Goal: Information Seeking & Learning: Find specific fact

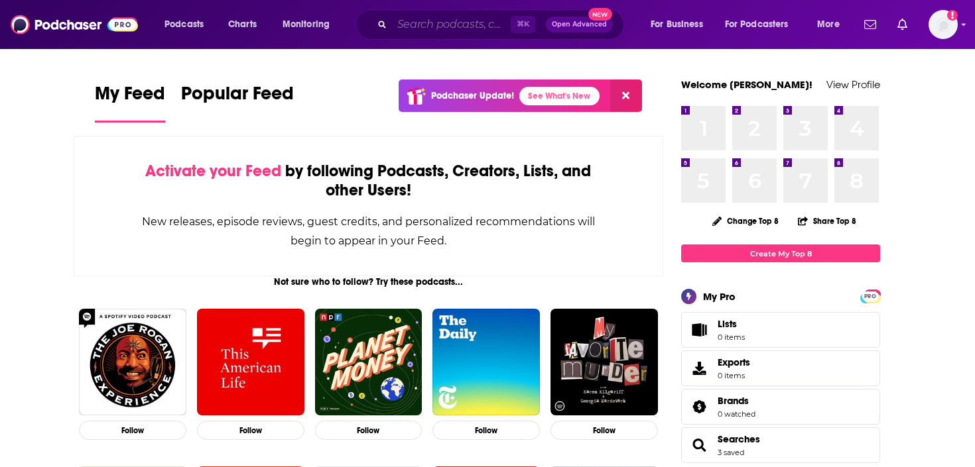
click at [425, 23] on input "Search podcasts, credits, & more..." at bounding box center [451, 24] width 119 height 21
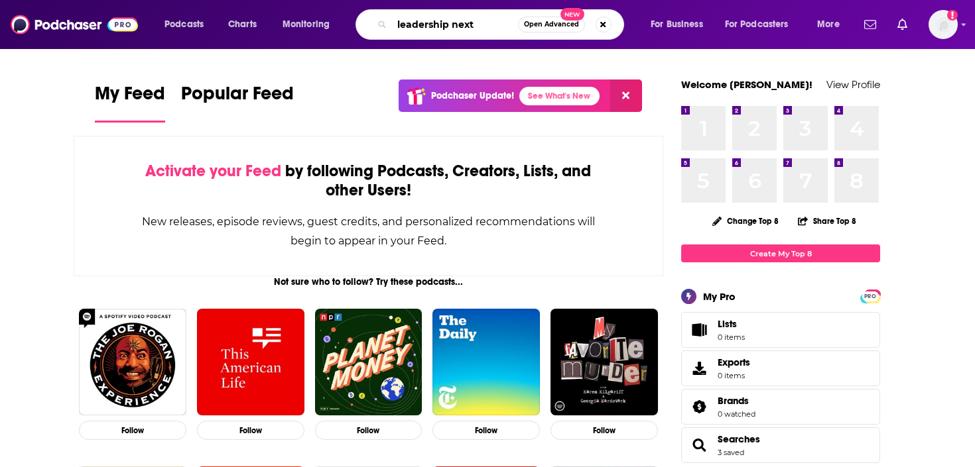
type input "leadership next"
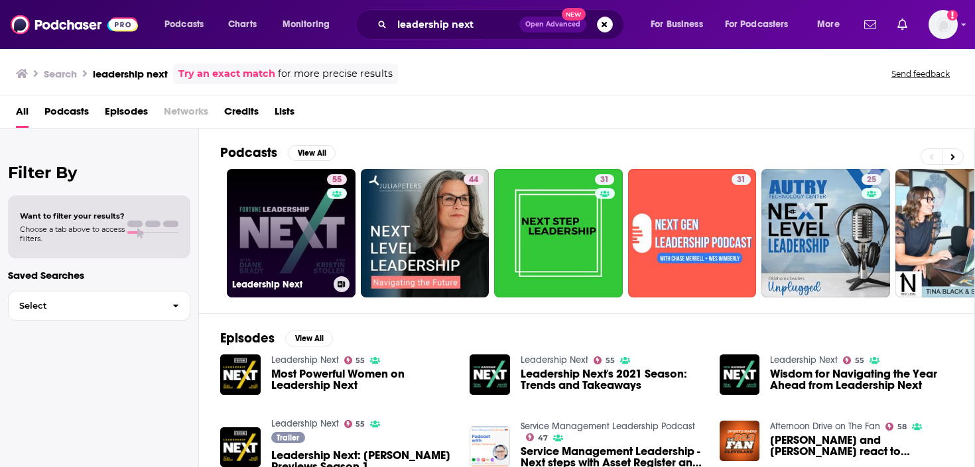
click at [283, 191] on link "55 Leadership Next" at bounding box center [291, 233] width 129 height 129
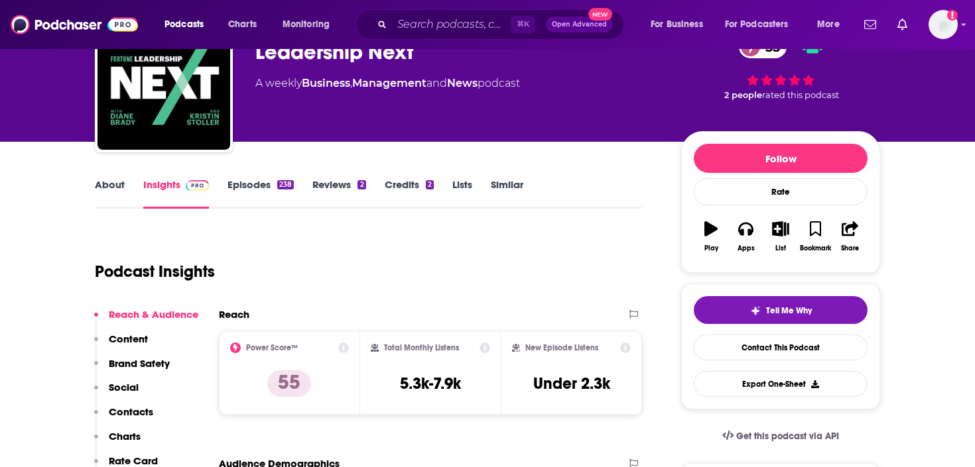
scroll to position [99, 0]
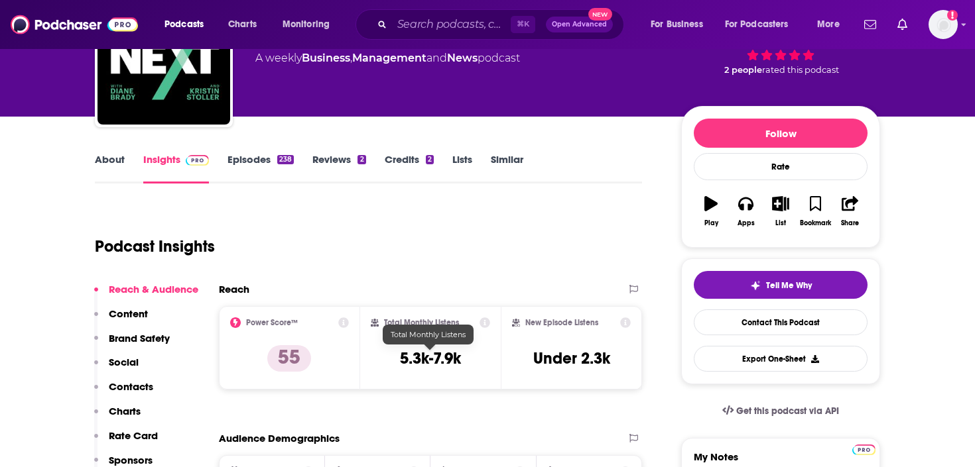
click at [433, 351] on h3 "5.3k-7.9k" at bounding box center [430, 359] width 61 height 20
copy div "5.3k-7.9k"
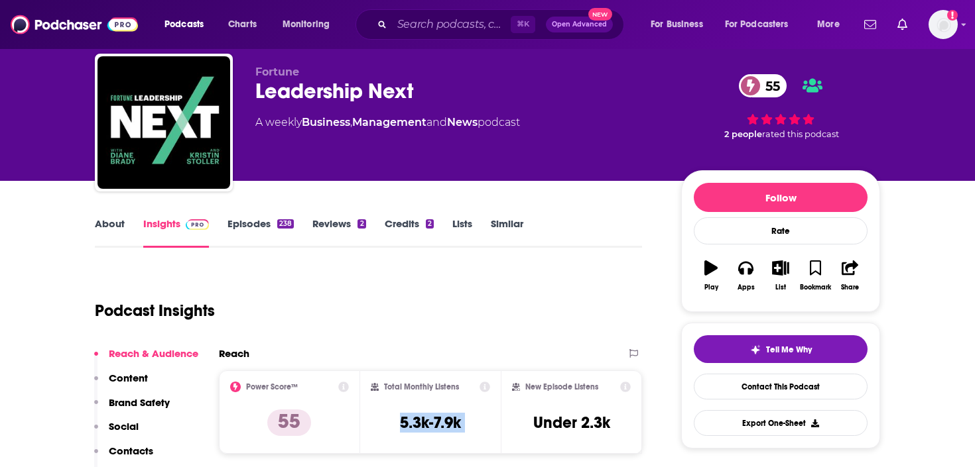
scroll to position [34, 0]
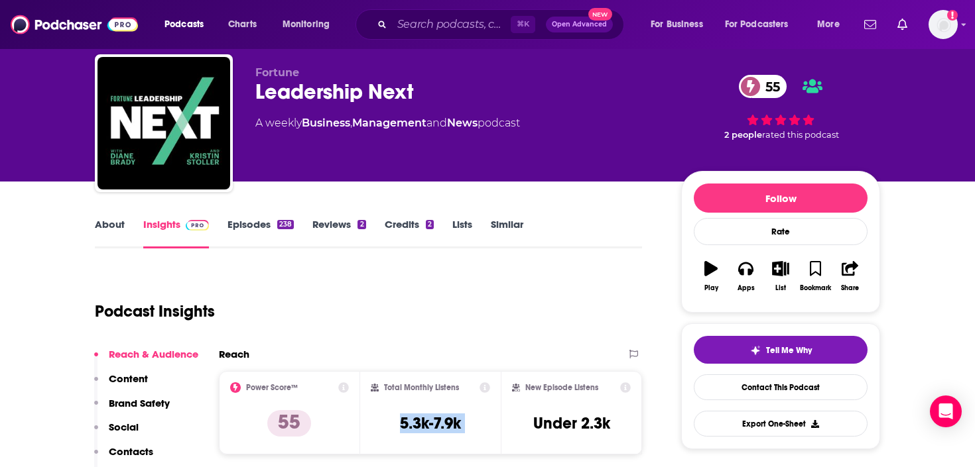
copy div "5.3k-7.9k"
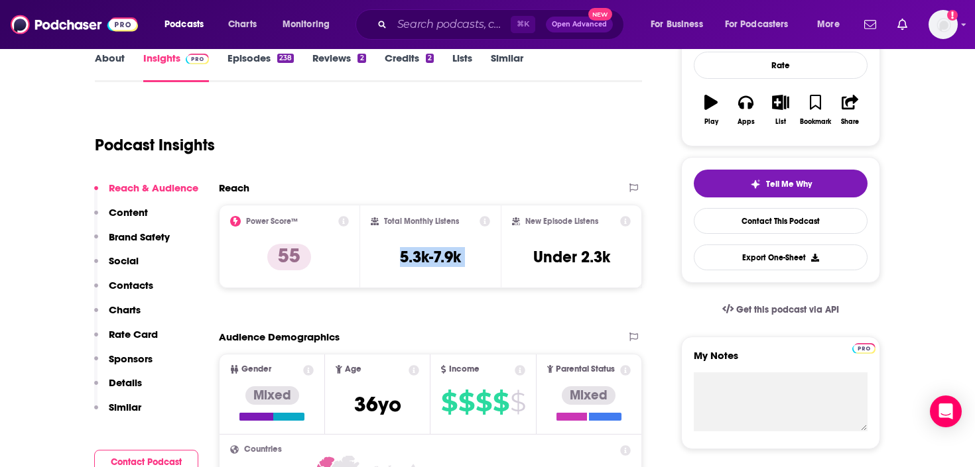
scroll to position [346, 0]
